Goal: Complete application form

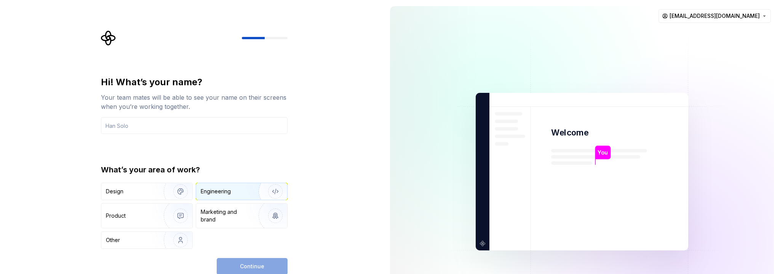
click at [275, 197] on img "button" at bounding box center [270, 191] width 49 height 51
click at [234, 196] on div "Engineering" at bounding box center [241, 191] width 91 height 17
drag, startPoint x: 236, startPoint y: 255, endPoint x: 238, endPoint y: 263, distance: 8.5
click at [238, 260] on div "Hi! What’s your name? Your team mates will be able to see your name on their sc…" at bounding box center [194, 175] width 187 height 199
click at [238, 263] on div "Continue" at bounding box center [252, 266] width 71 height 17
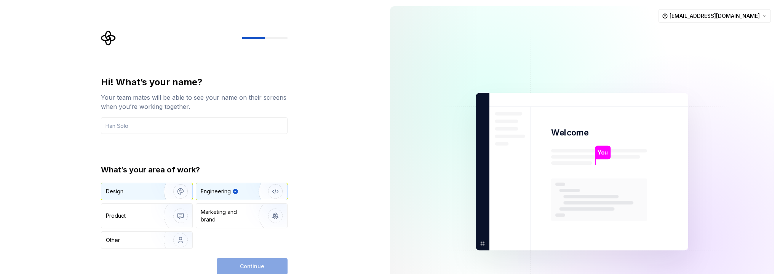
click at [155, 193] on img "button" at bounding box center [175, 191] width 49 height 51
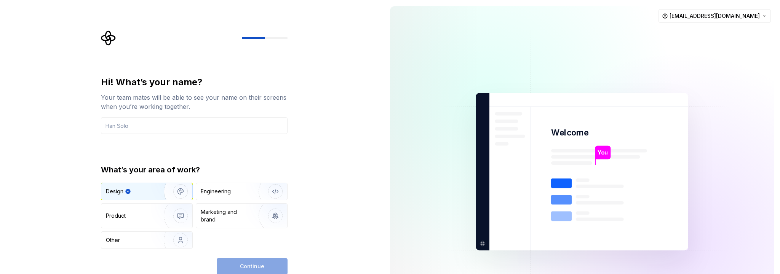
click at [238, 201] on div "Design Engineering Product Marketing and brand Other" at bounding box center [194, 216] width 187 height 66
click at [238, 198] on div "Engineering" at bounding box center [241, 191] width 91 height 17
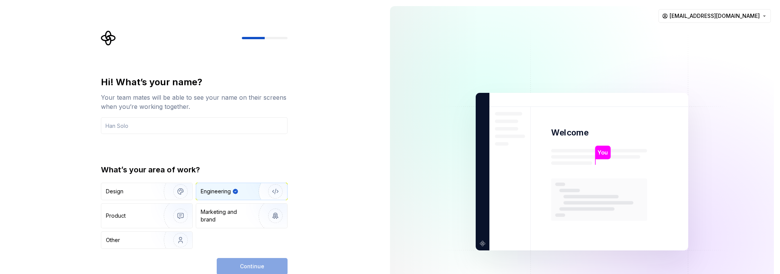
click at [238, 198] on div "Engineering" at bounding box center [241, 191] width 91 height 17
click at [227, 262] on div "Continue" at bounding box center [252, 266] width 71 height 17
click at [203, 129] on input "text" at bounding box center [194, 125] width 187 height 17
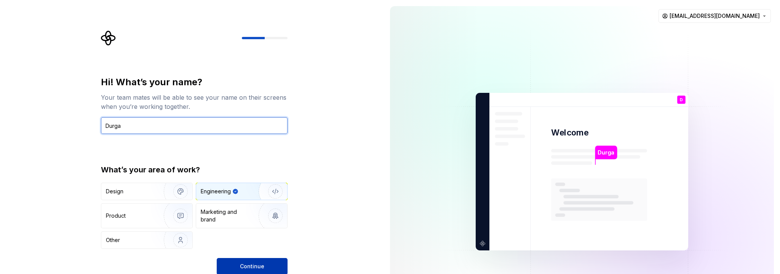
type input "Durga"
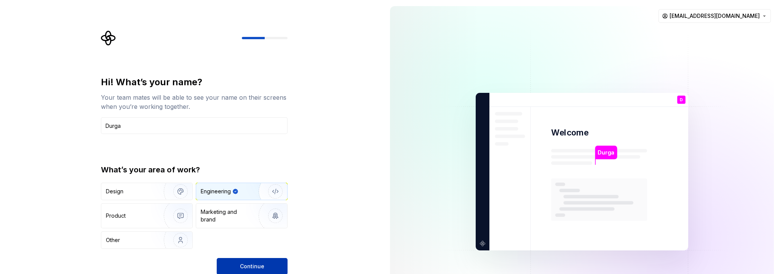
click at [267, 267] on button "Continue" at bounding box center [252, 266] width 71 height 17
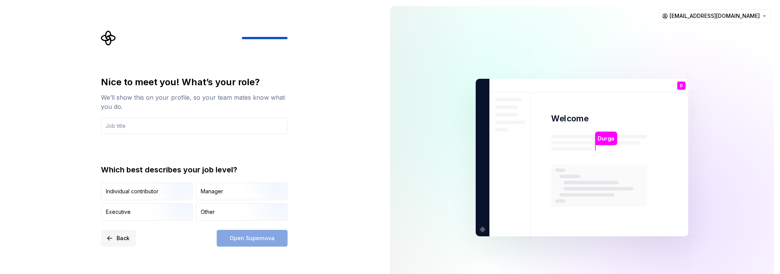
click at [115, 235] on button "Back" at bounding box center [118, 238] width 35 height 17
